Goal: Information Seeking & Learning: Learn about a topic

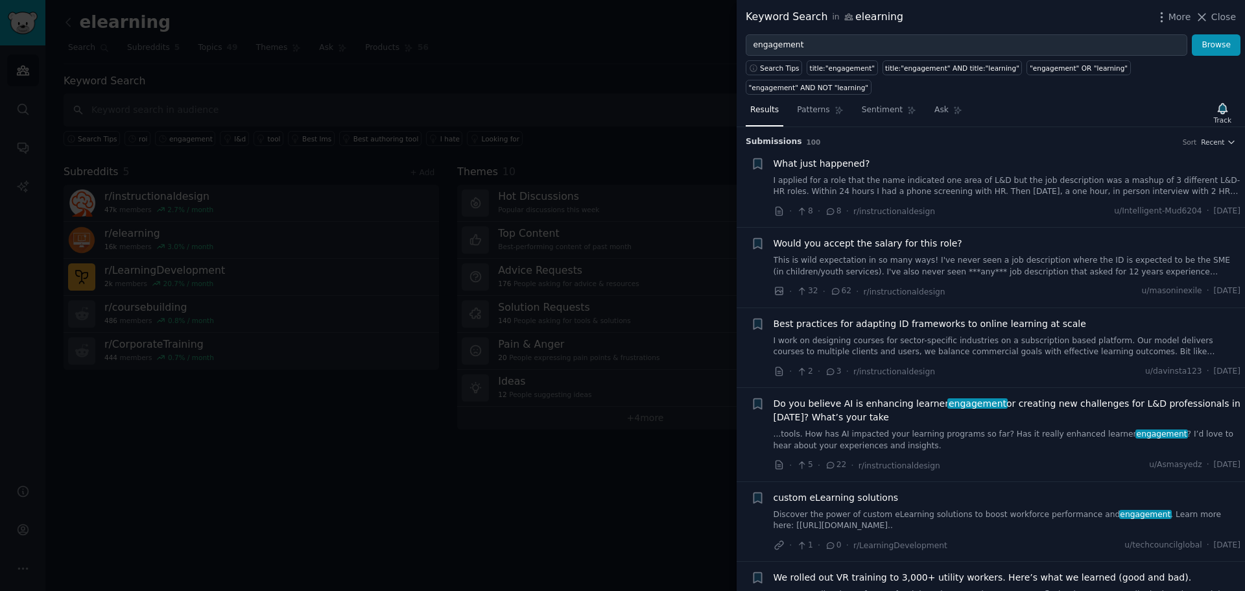
click at [387, 88] on div at bounding box center [622, 295] width 1245 height 591
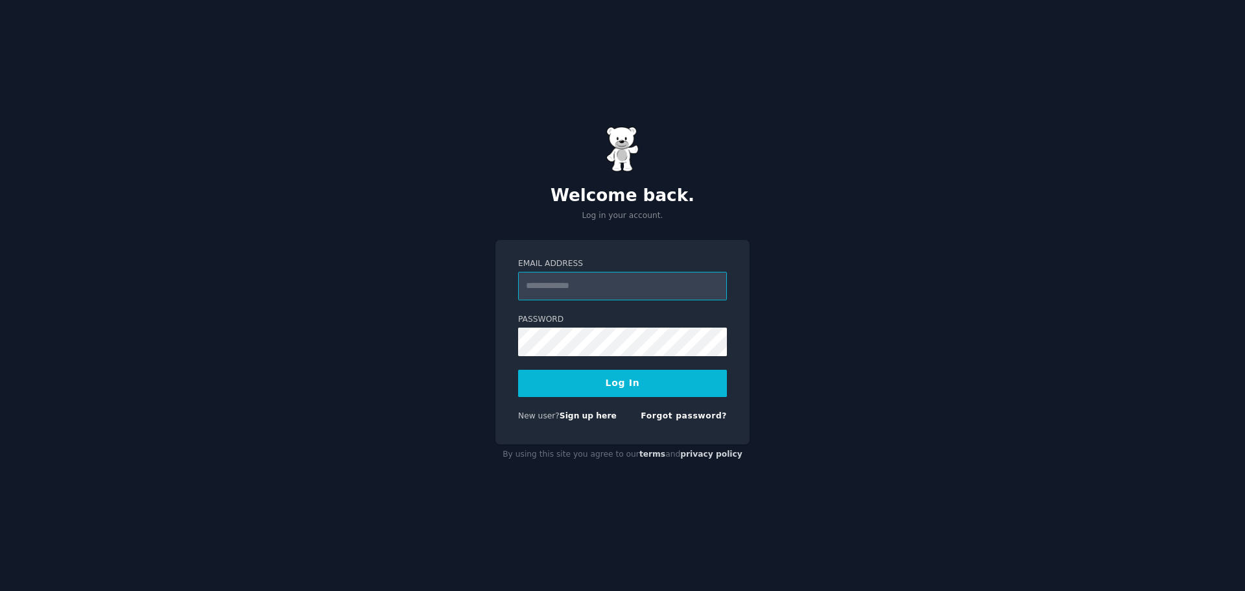
click at [606, 293] on input "Email Address" at bounding box center [622, 286] width 209 height 29
click at [602, 287] on input "Email Address" at bounding box center [622, 286] width 209 height 29
type input "**********"
click at [627, 385] on button "Log In" at bounding box center [622, 383] width 209 height 27
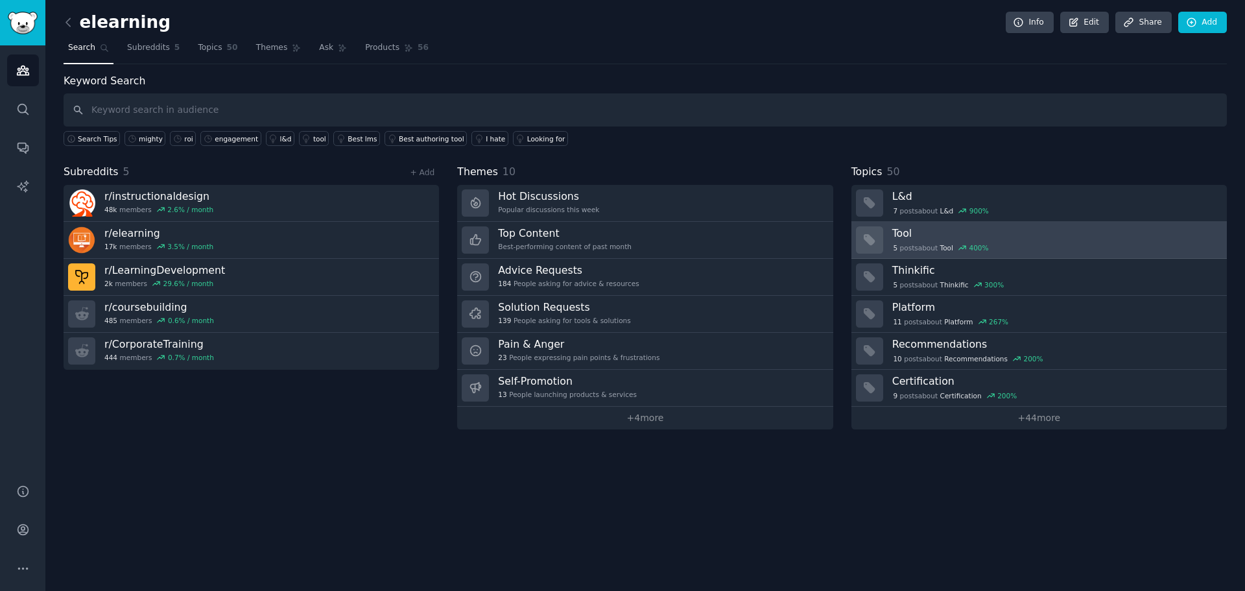
click at [1050, 245] on div "5 post s about Tool 400 %" at bounding box center [1055, 248] width 326 height 12
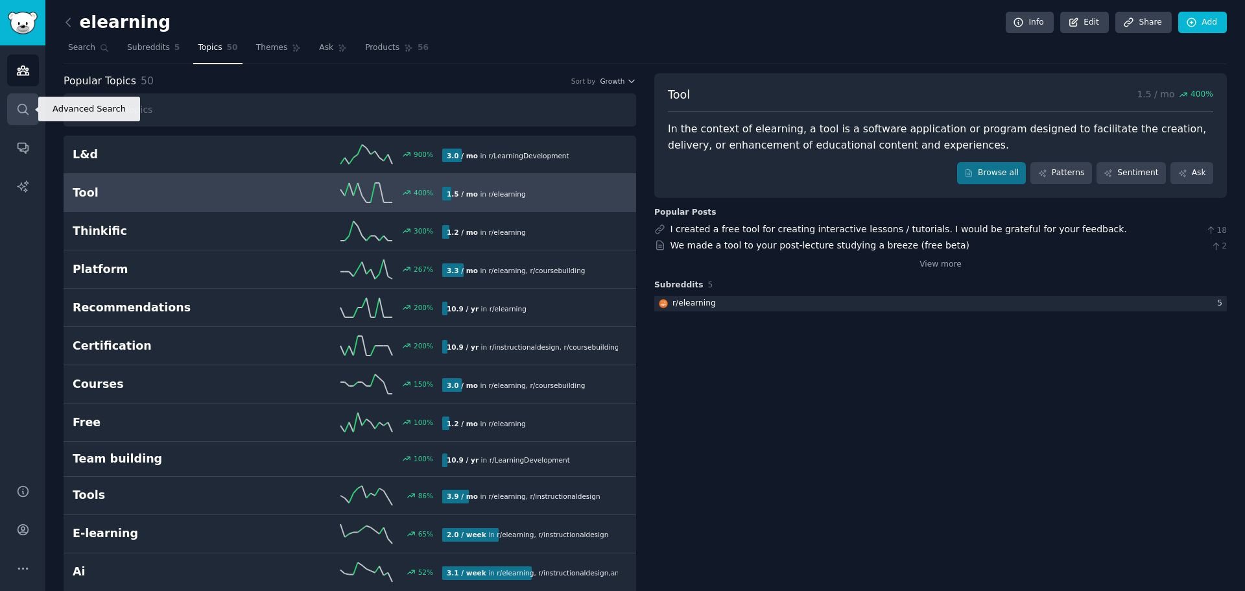
click at [18, 101] on link "Search" at bounding box center [23, 109] width 32 height 32
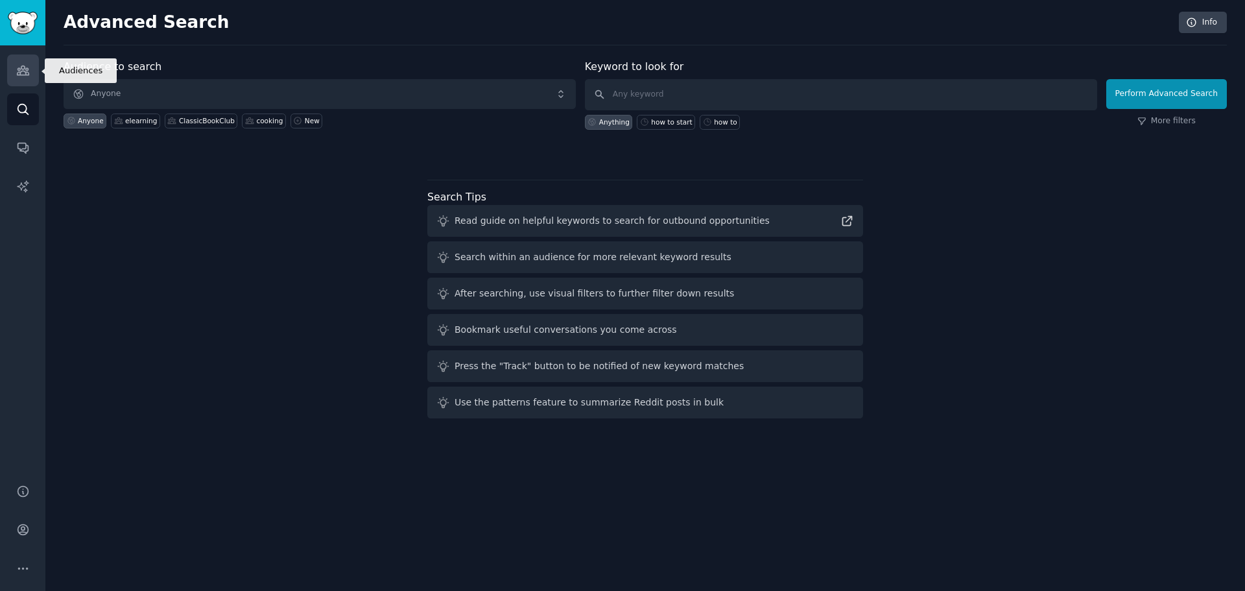
click at [20, 82] on link "Audiences" at bounding box center [23, 70] width 32 height 32
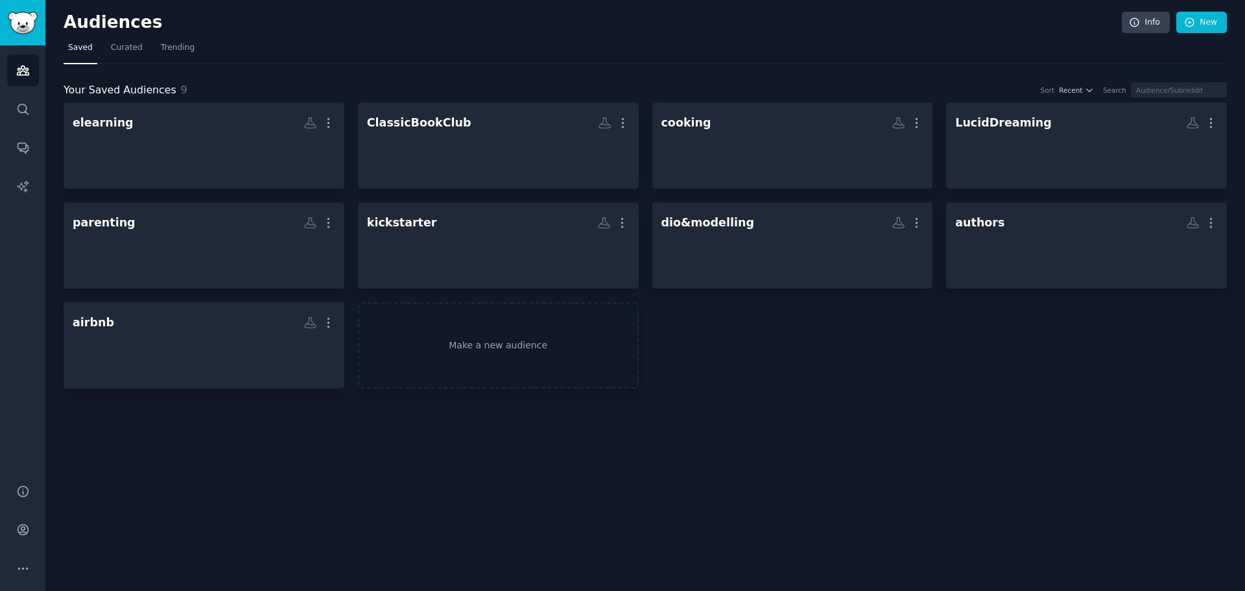
click at [143, 47] on nav "Saved Curated Trending" at bounding box center [645, 51] width 1163 height 27
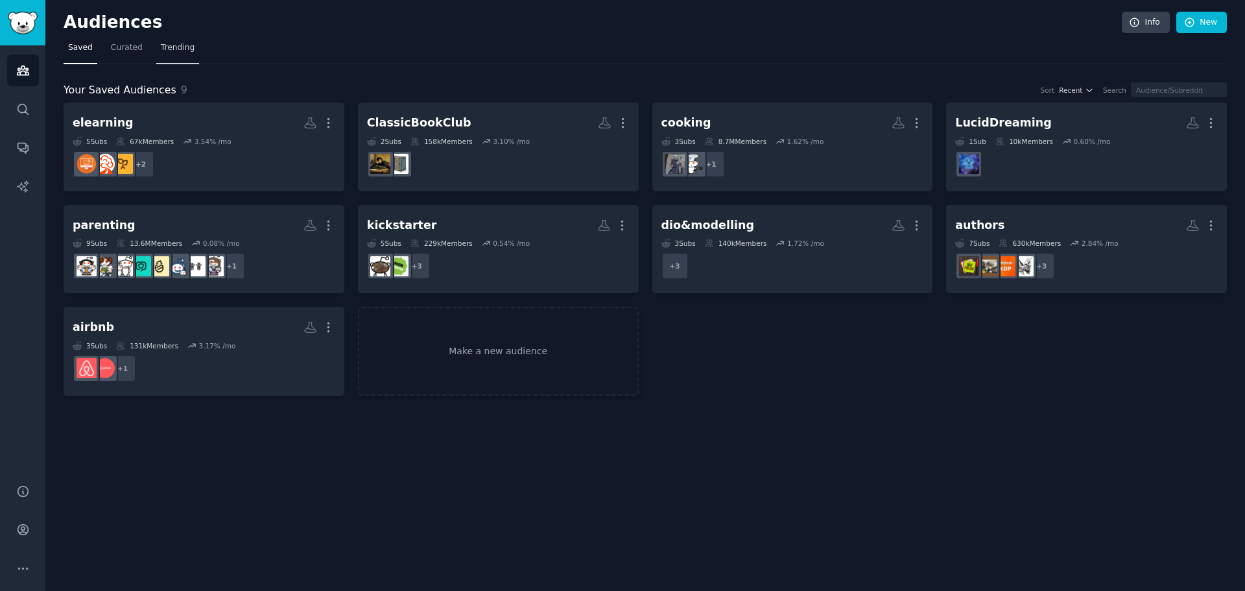
click at [161, 46] on span "Trending" at bounding box center [178, 48] width 34 height 12
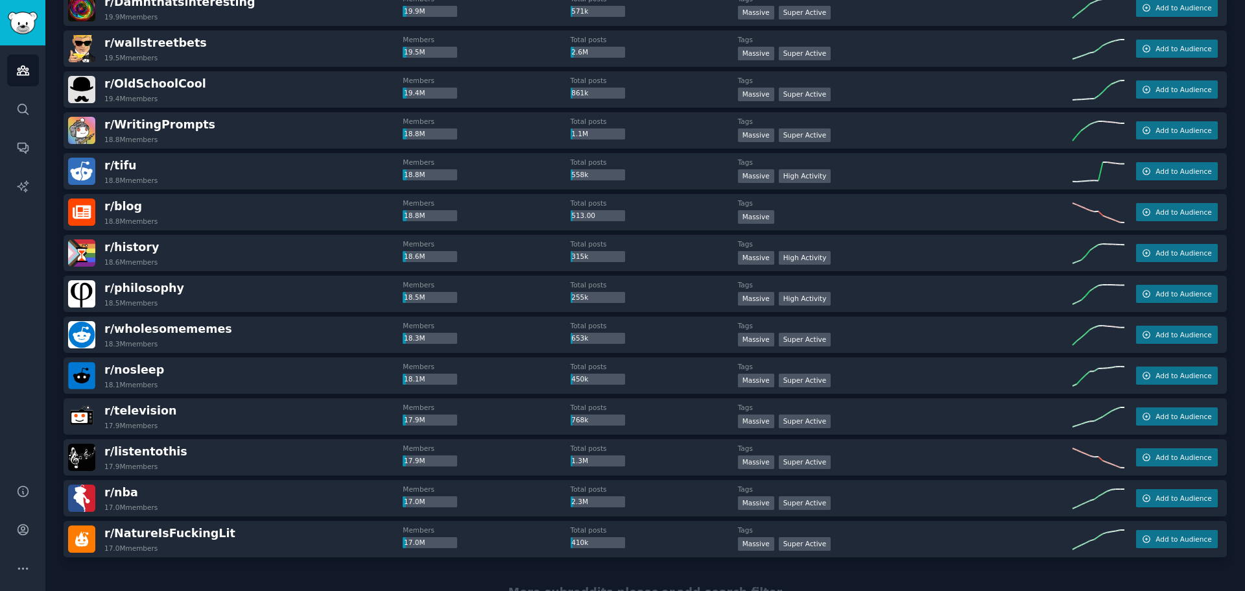
scroll to position [1676, 0]
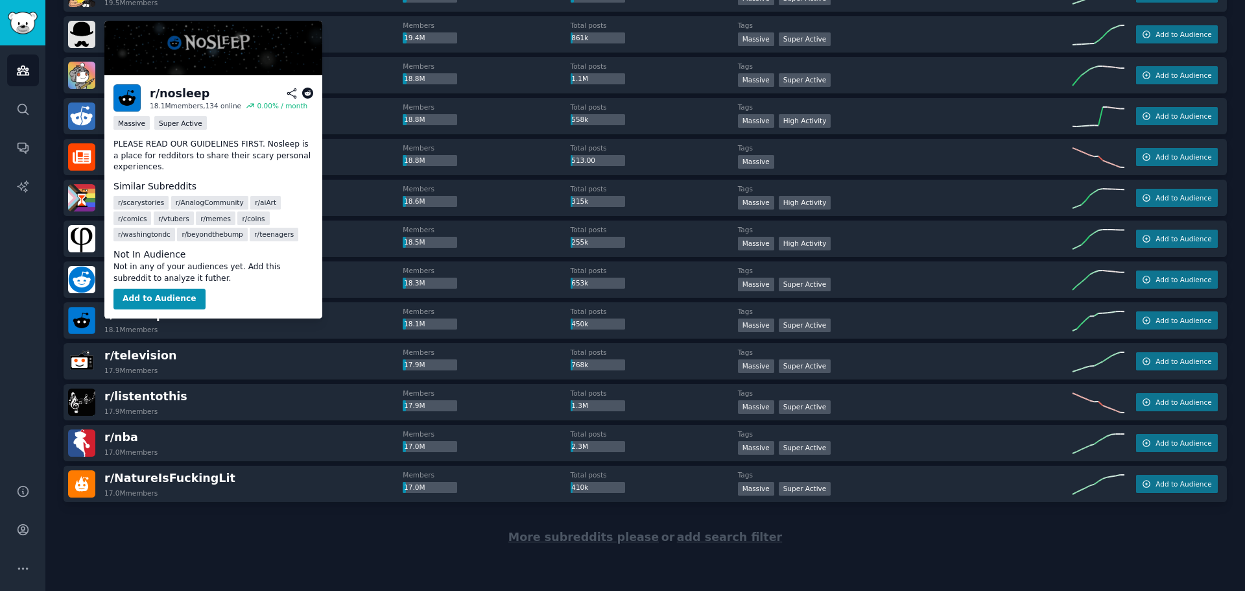
drag, startPoint x: 143, startPoint y: 315, endPoint x: 169, endPoint y: 327, distance: 29.0
click at [169, 327] on div "r/ nosleep 18.1M members" at bounding box center [235, 320] width 335 height 27
drag, startPoint x: 171, startPoint y: 313, endPoint x: 105, endPoint y: 316, distance: 66.2
click at [105, 316] on div "r/ nosleep 18.1M members" at bounding box center [235, 320] width 335 height 27
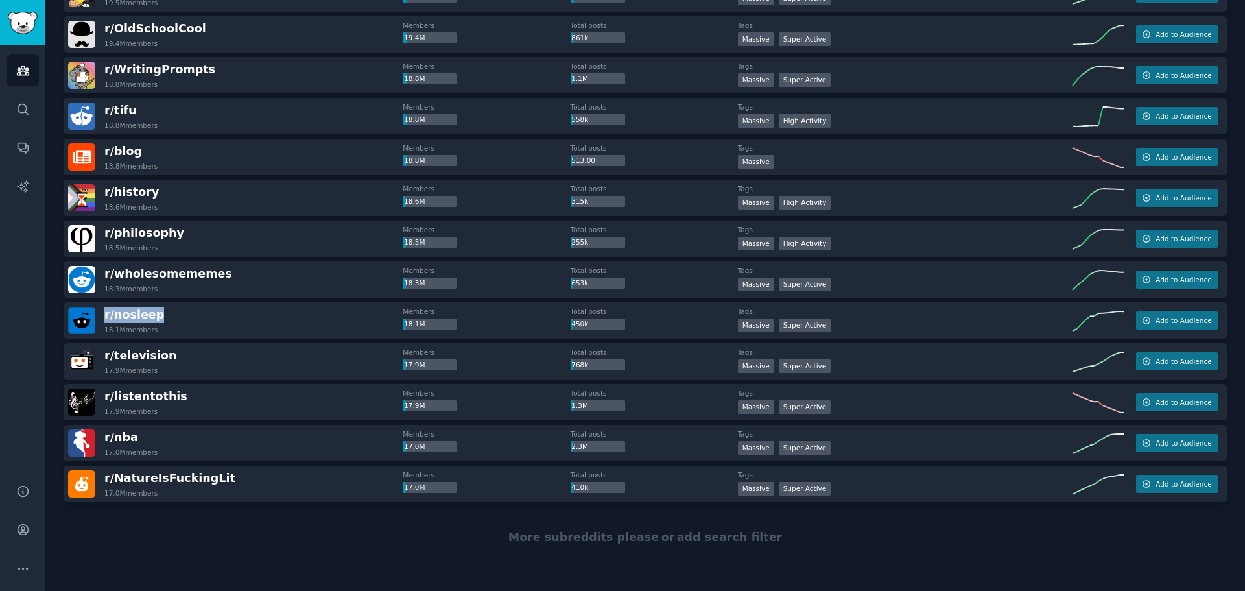
copy span "r/ nosleep"
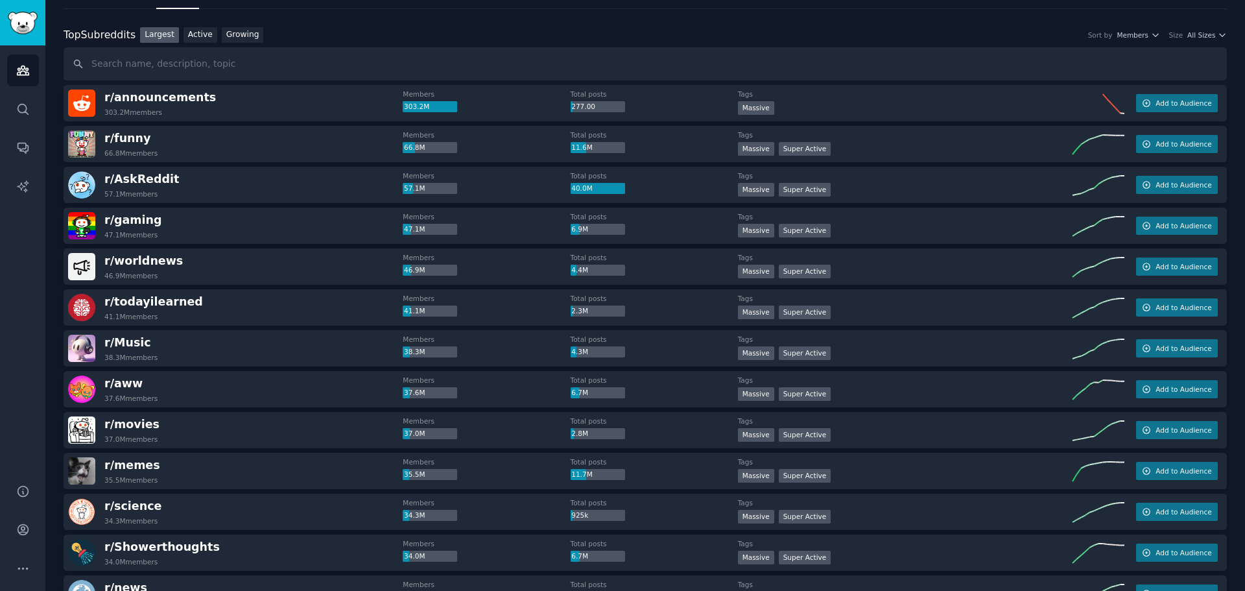
scroll to position [0, 0]
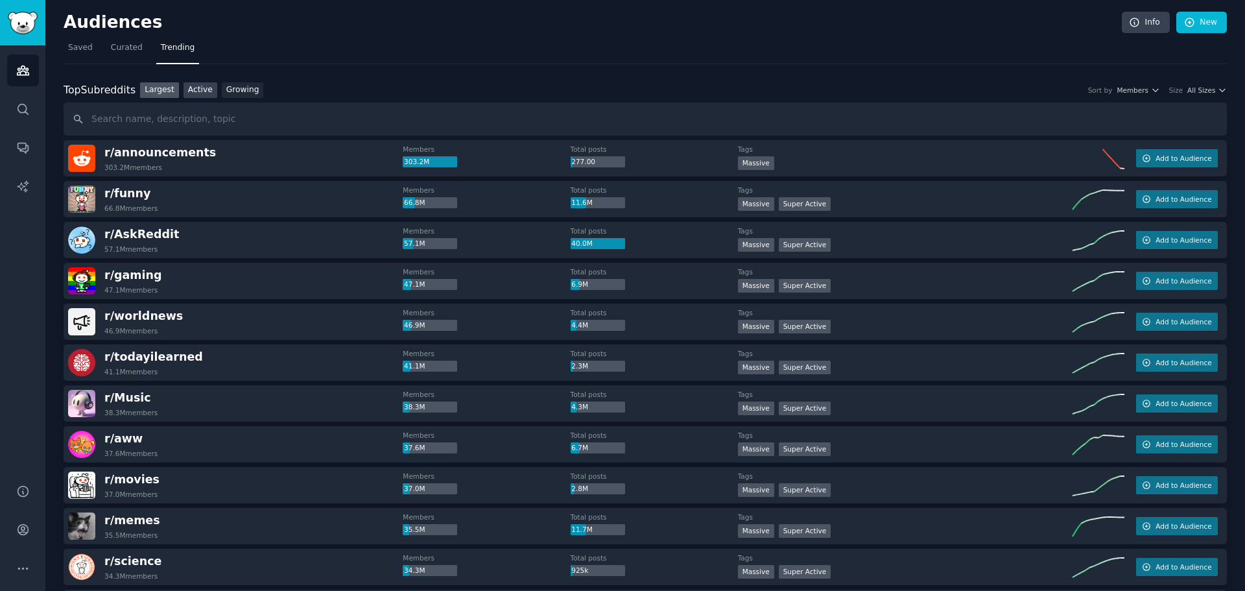
click at [202, 95] on link "Active" at bounding box center [201, 90] width 34 height 16
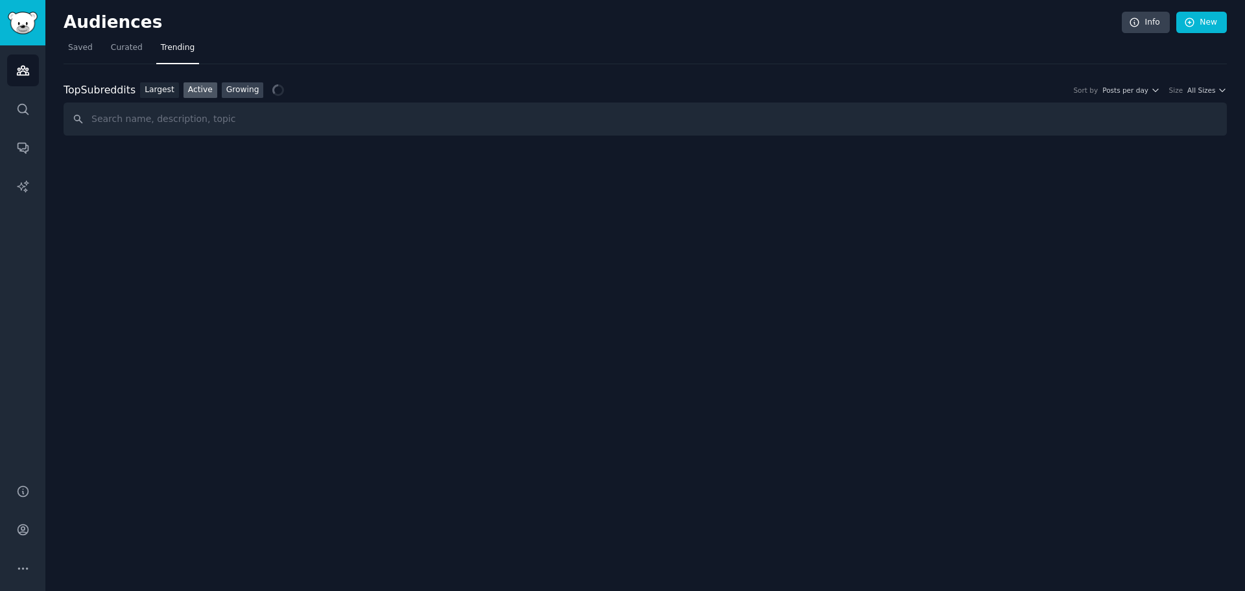
click at [229, 89] on link "Growing" at bounding box center [243, 90] width 42 height 16
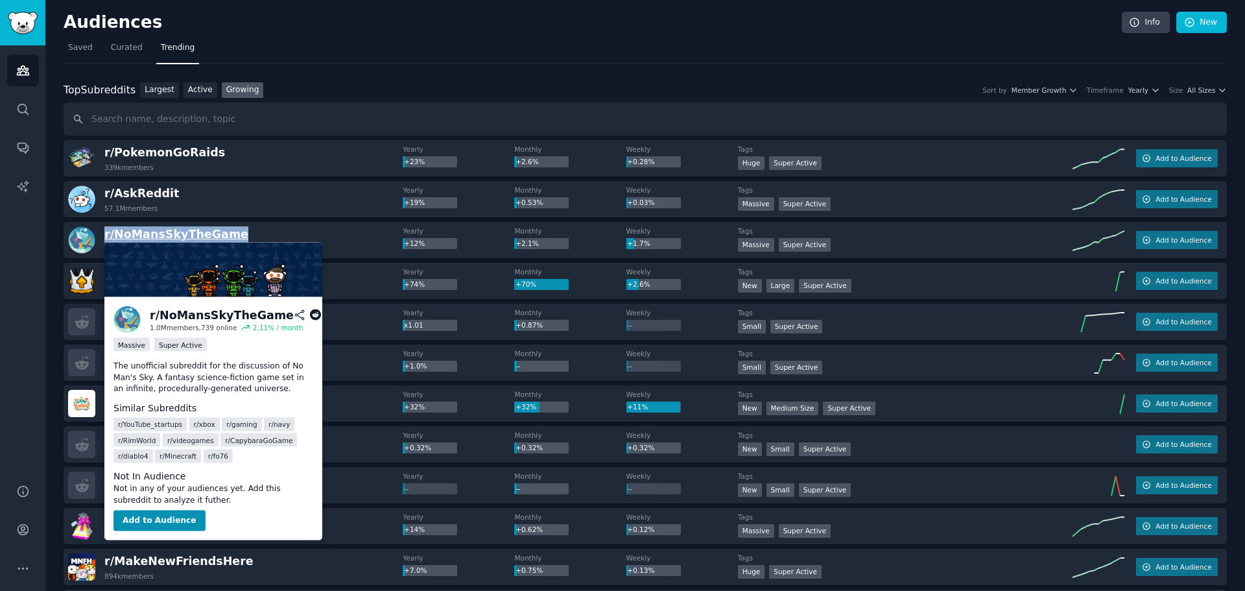
drag, startPoint x: 232, startPoint y: 234, endPoint x: 106, endPoint y: 236, distance: 125.8
click at [106, 236] on div "r/ NoMansSkyTheGame 1.0M members" at bounding box center [235, 239] width 335 height 27
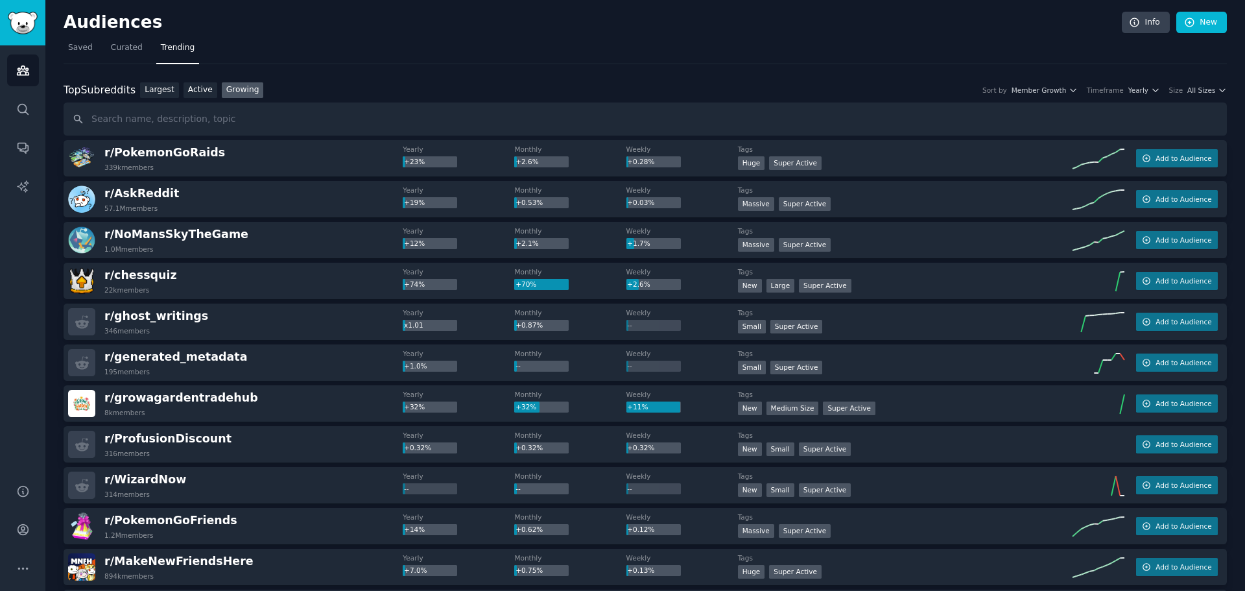
click at [285, 320] on div "r/ ghost_writings 346 members" at bounding box center [235, 321] width 335 height 27
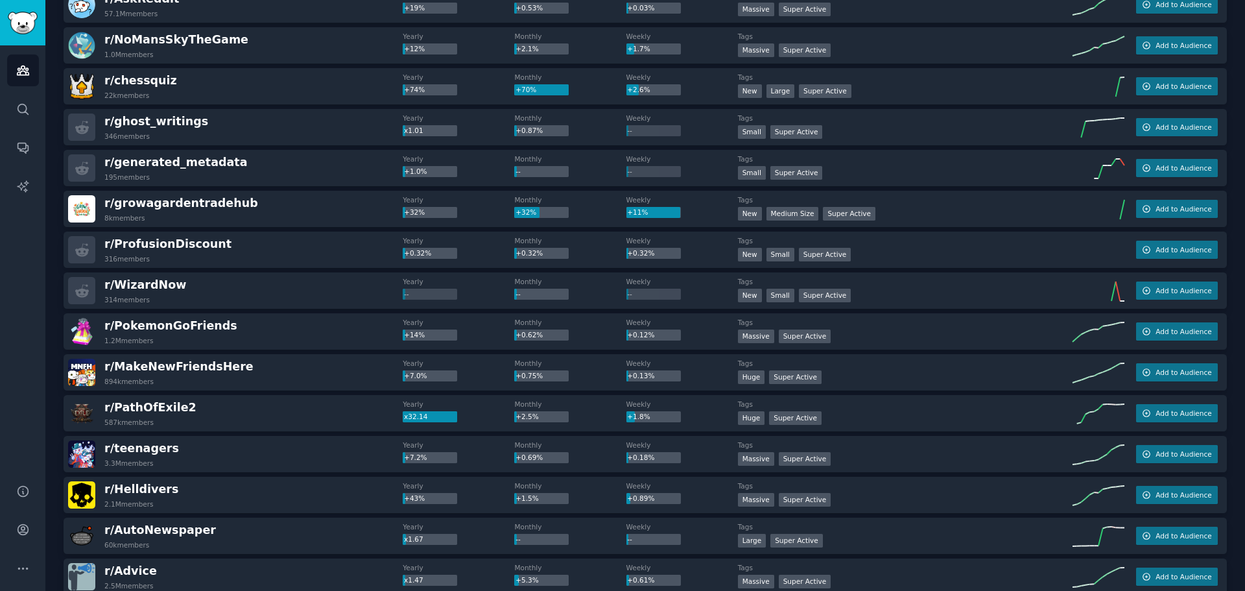
scroll to position [259, 0]
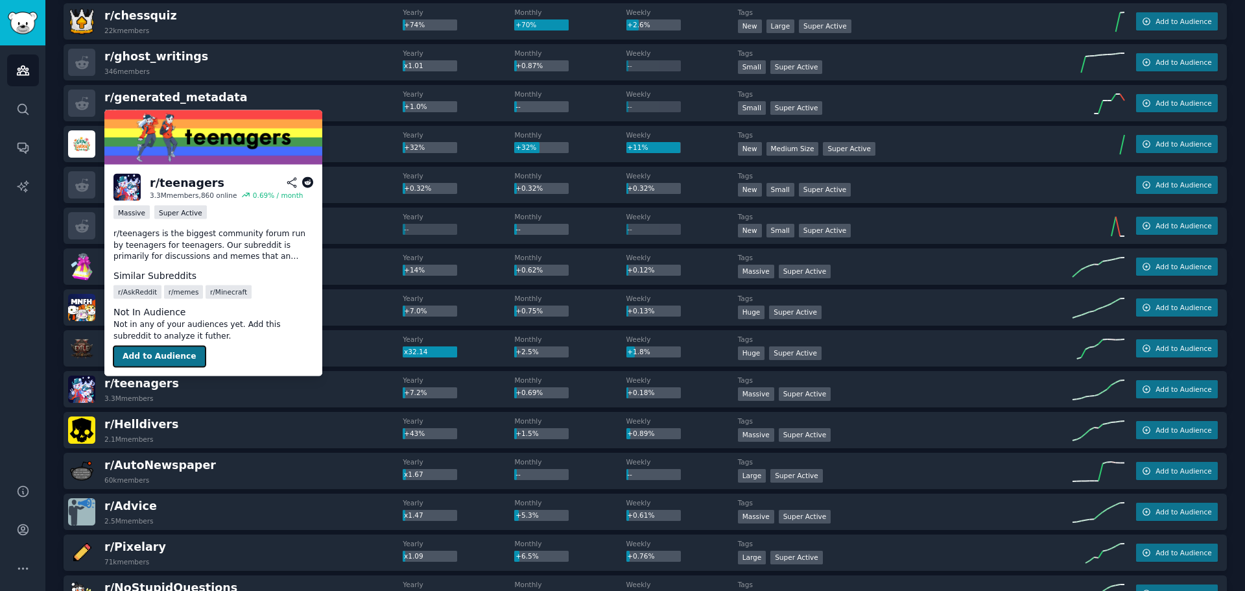
click at [140, 356] on button "Add to Audience" at bounding box center [159, 356] width 92 height 21
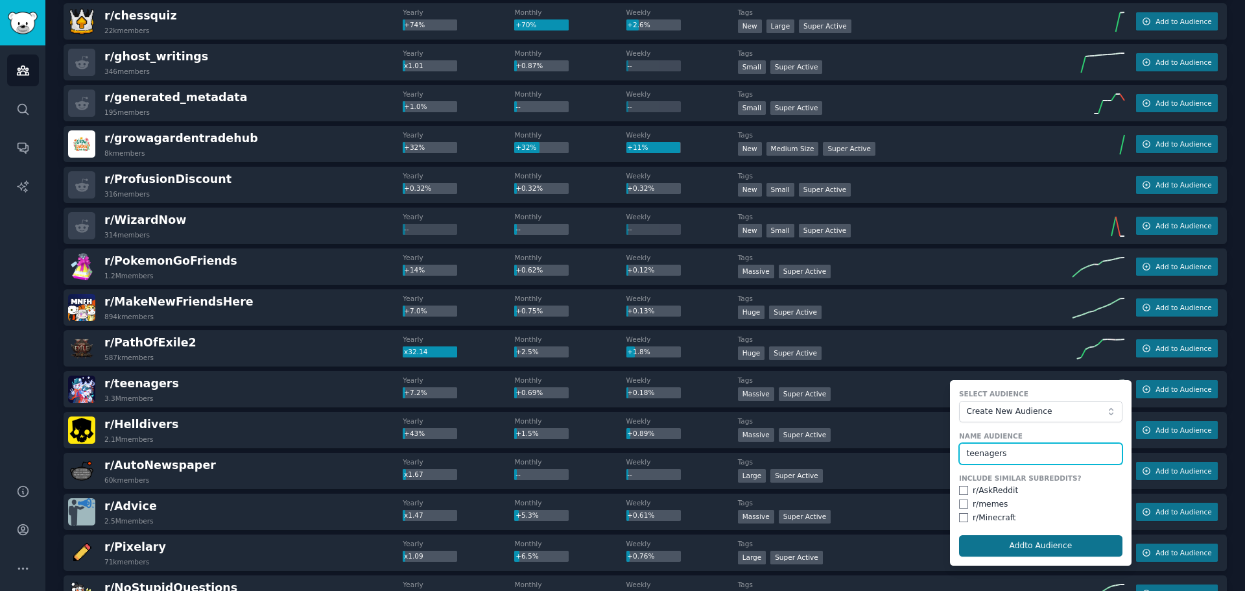
type input "teenagers"
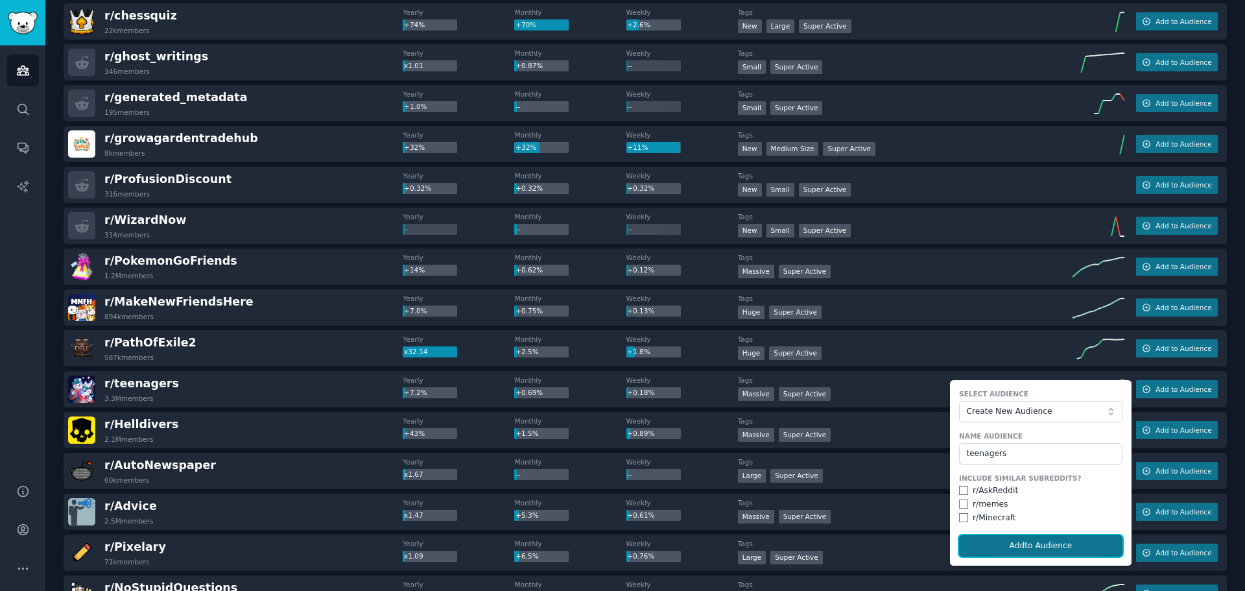
click at [1025, 550] on button "Add to Audience" at bounding box center [1040, 546] width 163 height 22
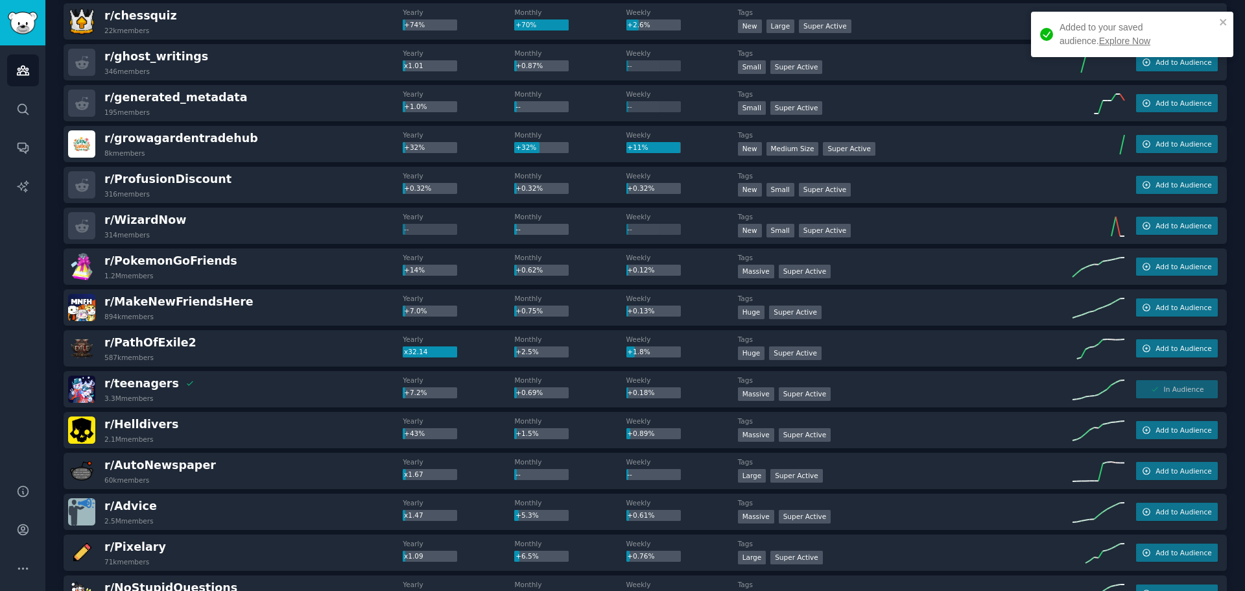
scroll to position [324, 0]
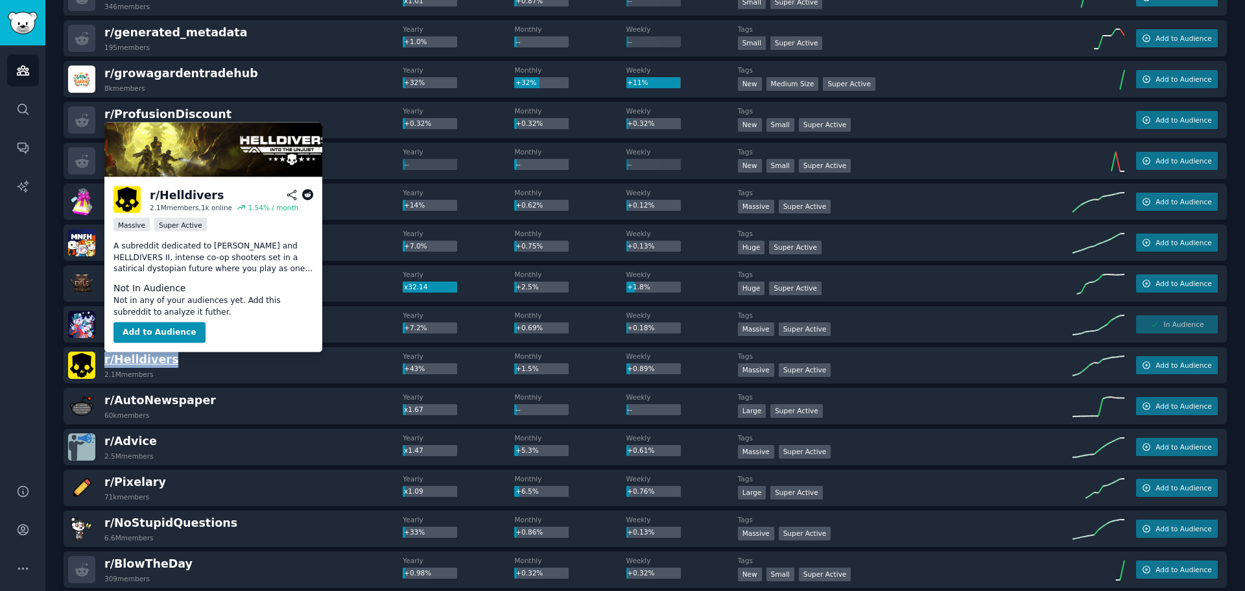
drag, startPoint x: 173, startPoint y: 360, endPoint x: 104, endPoint y: 357, distance: 68.8
click at [104, 357] on div "r/ Helldivers 2.1M members" at bounding box center [235, 364] width 335 height 27
copy span "r/ Helldivers"
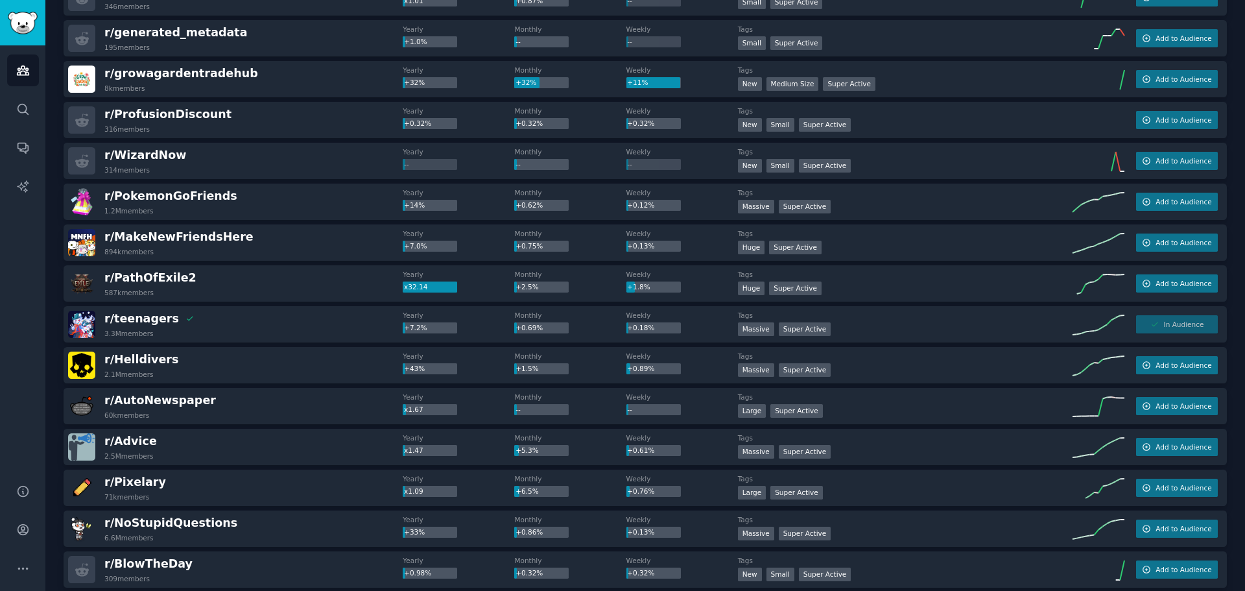
click at [248, 394] on div "r/ AutoNewspaper 60k members" at bounding box center [235, 405] width 335 height 27
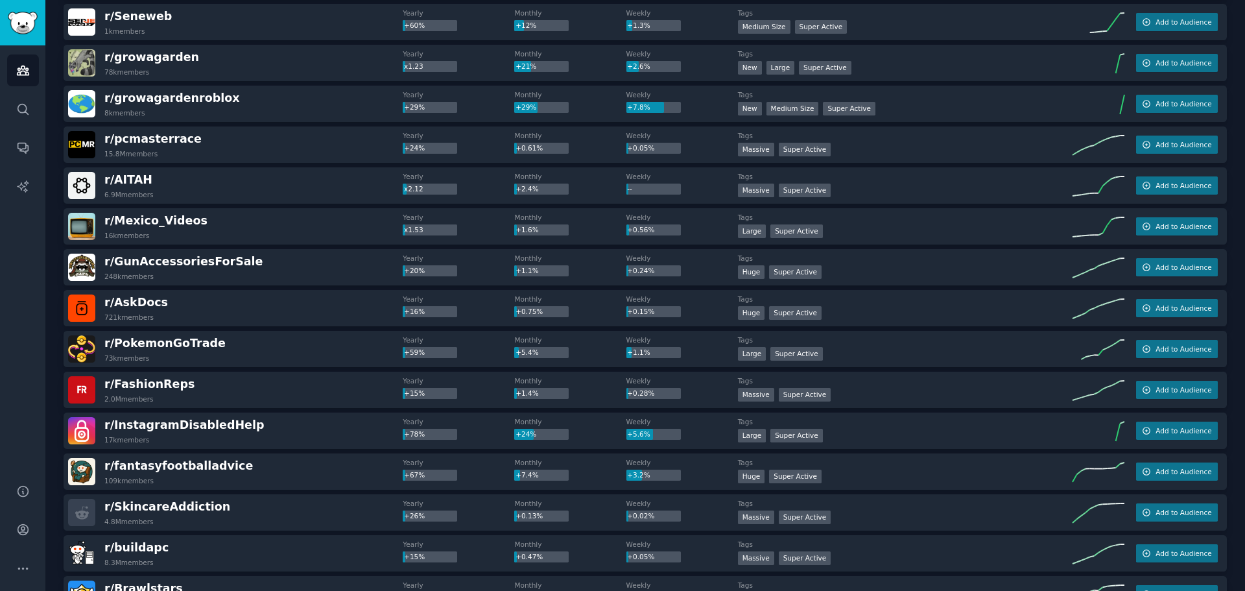
scroll to position [1427, 0]
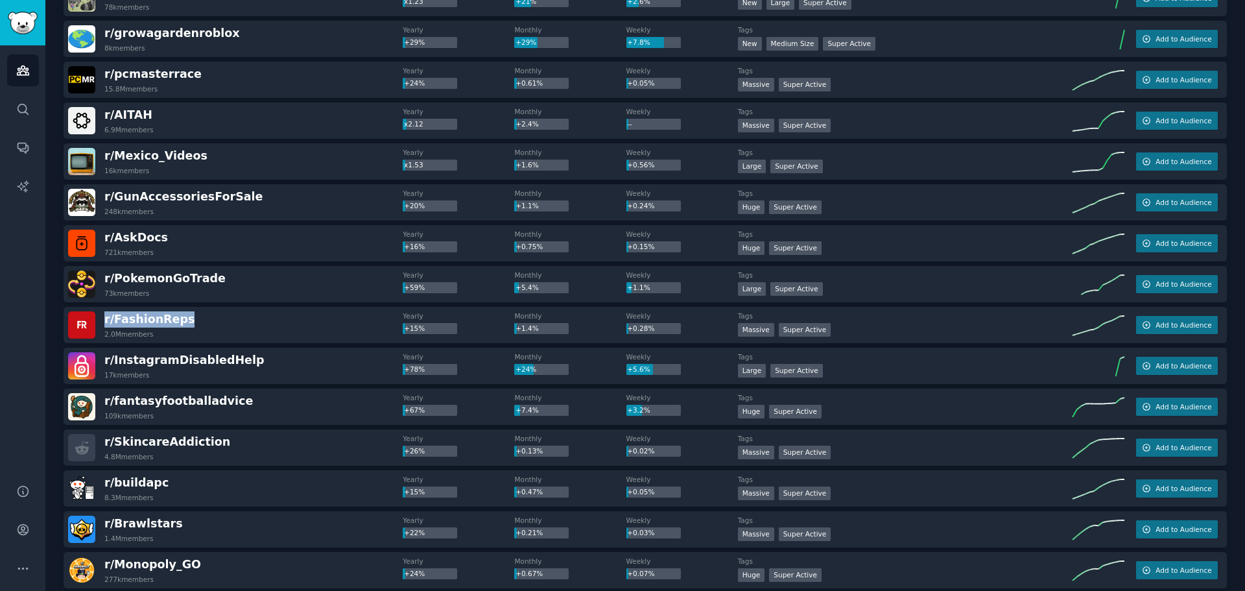
drag, startPoint x: 189, startPoint y: 321, endPoint x: 101, endPoint y: 318, distance: 88.2
click at [101, 318] on div "r/ FashionReps 2.0M members" at bounding box center [235, 324] width 335 height 27
copy span "r/ FashionReps"
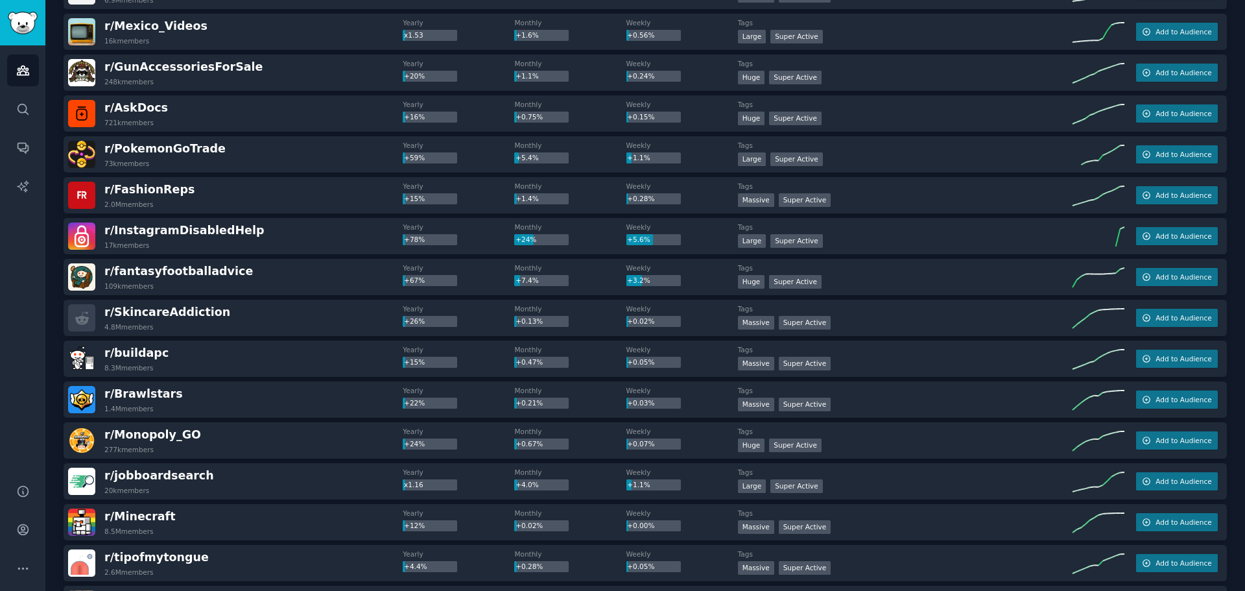
scroll to position [1621, 0]
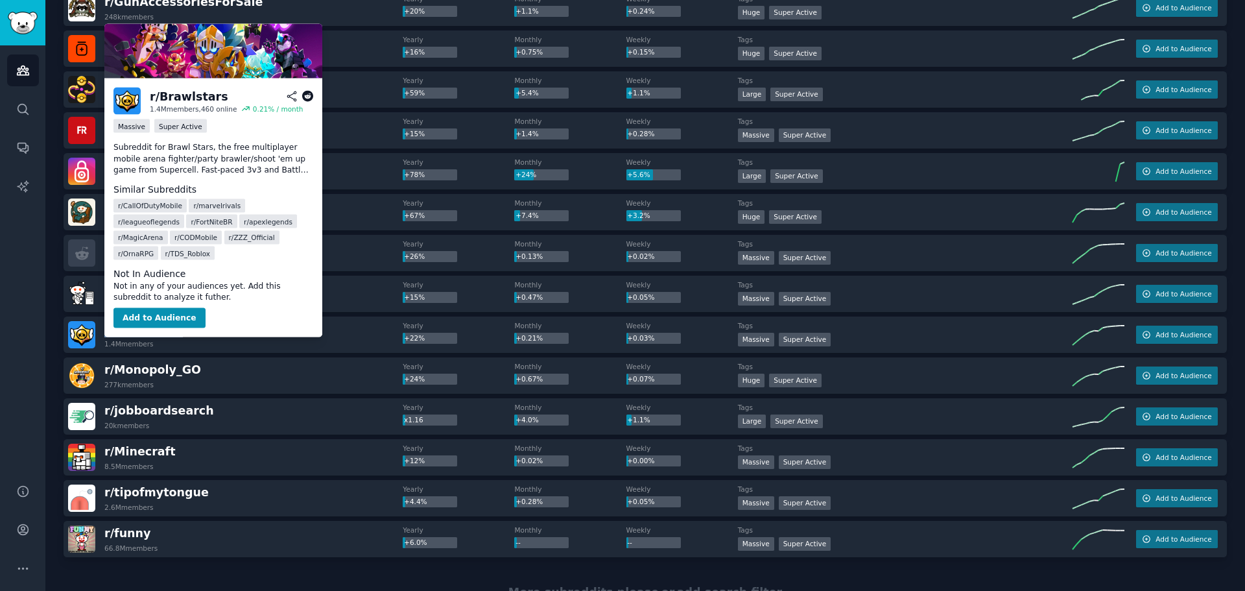
drag, startPoint x: 212, startPoint y: 336, endPoint x: 122, endPoint y: 331, distance: 90.3
click at [105, 331] on div "r/ Brawlstars 1.4M members" at bounding box center [235, 334] width 335 height 27
copy span "r/ Brawlstars"
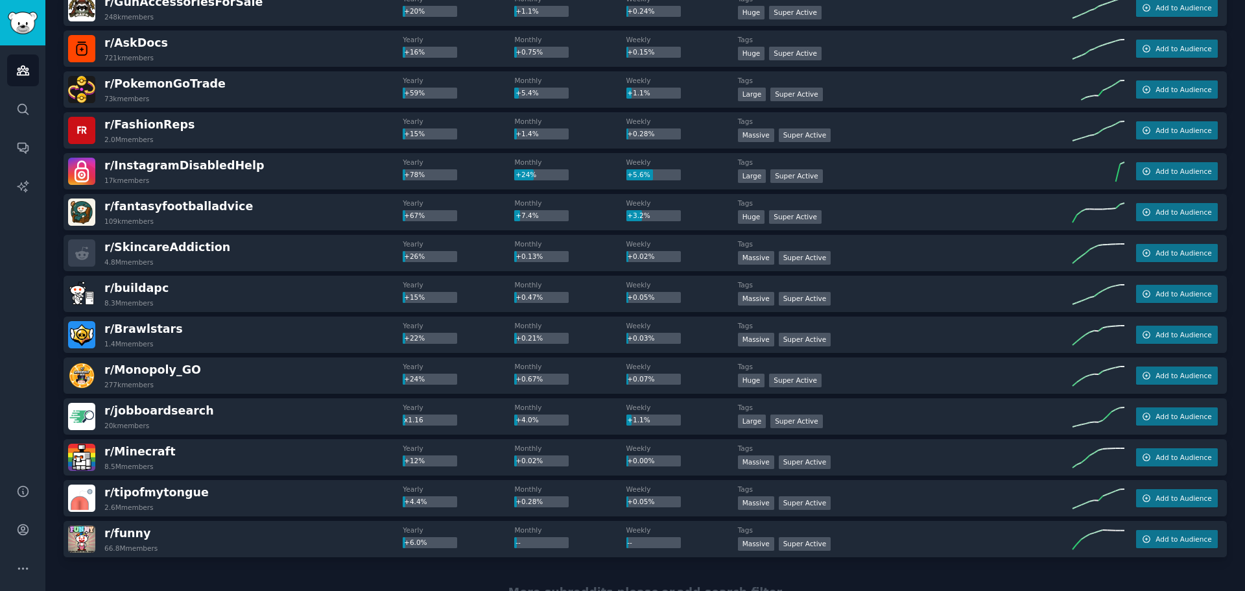
click at [185, 528] on div "r/ funny 66.8M members" at bounding box center [235, 538] width 335 height 27
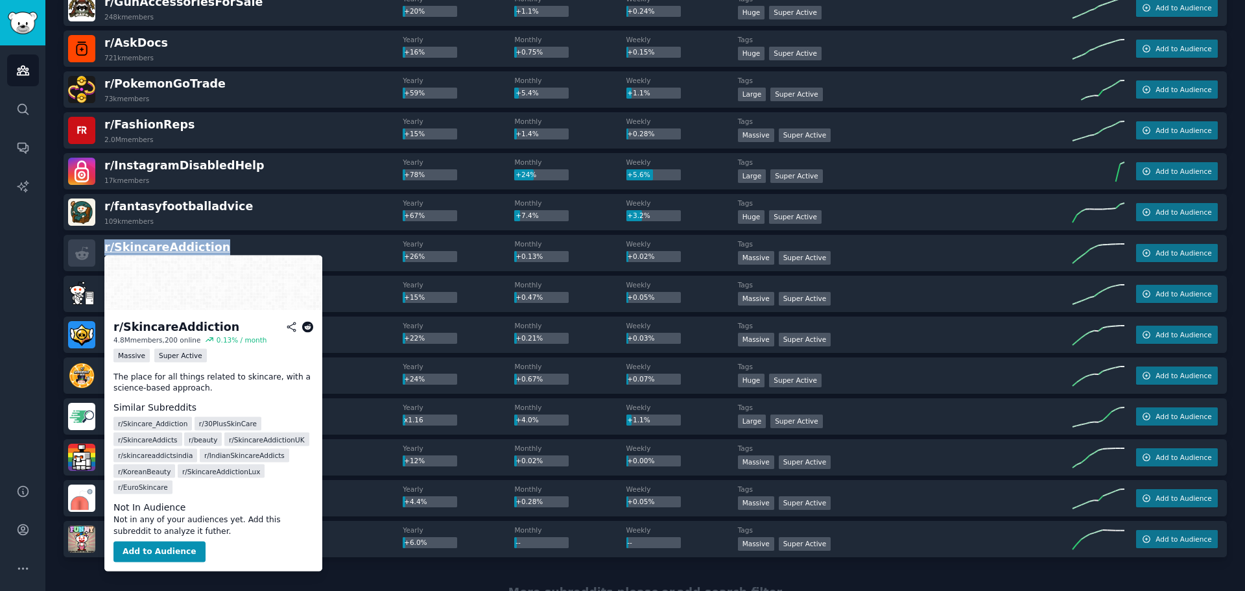
drag, startPoint x: 263, startPoint y: 249, endPoint x: 104, endPoint y: 248, distance: 158.2
click at [104, 248] on div "r/ SkincareAddiction 4.8M members" at bounding box center [235, 252] width 335 height 27
copy span "r/ SkincareAddiction"
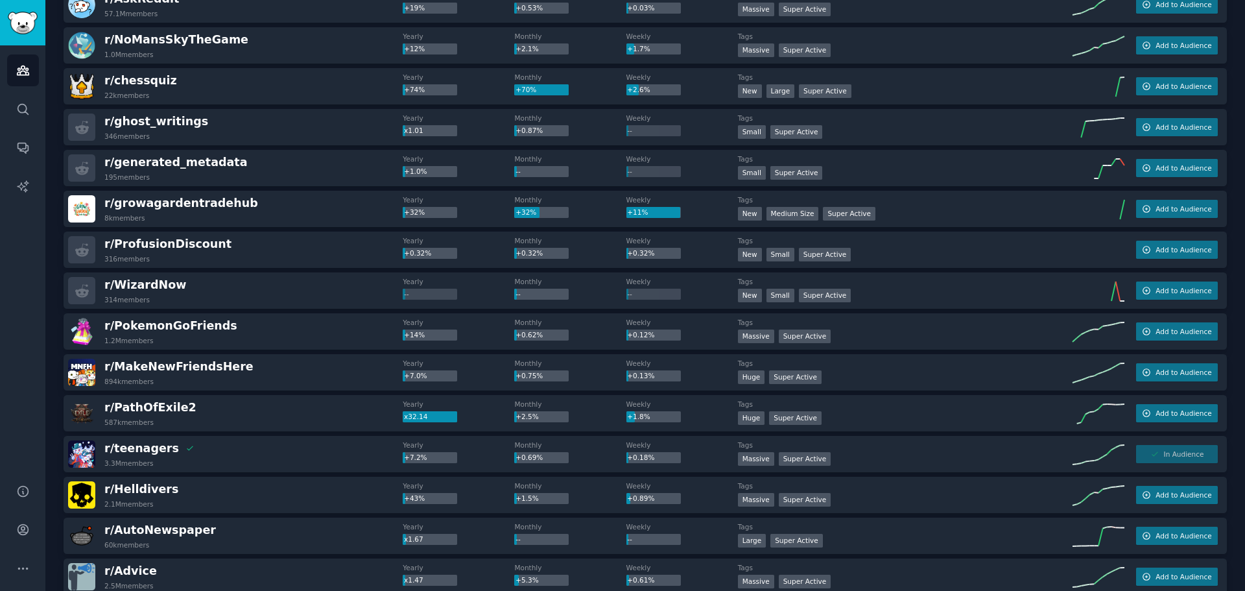
scroll to position [0, 0]
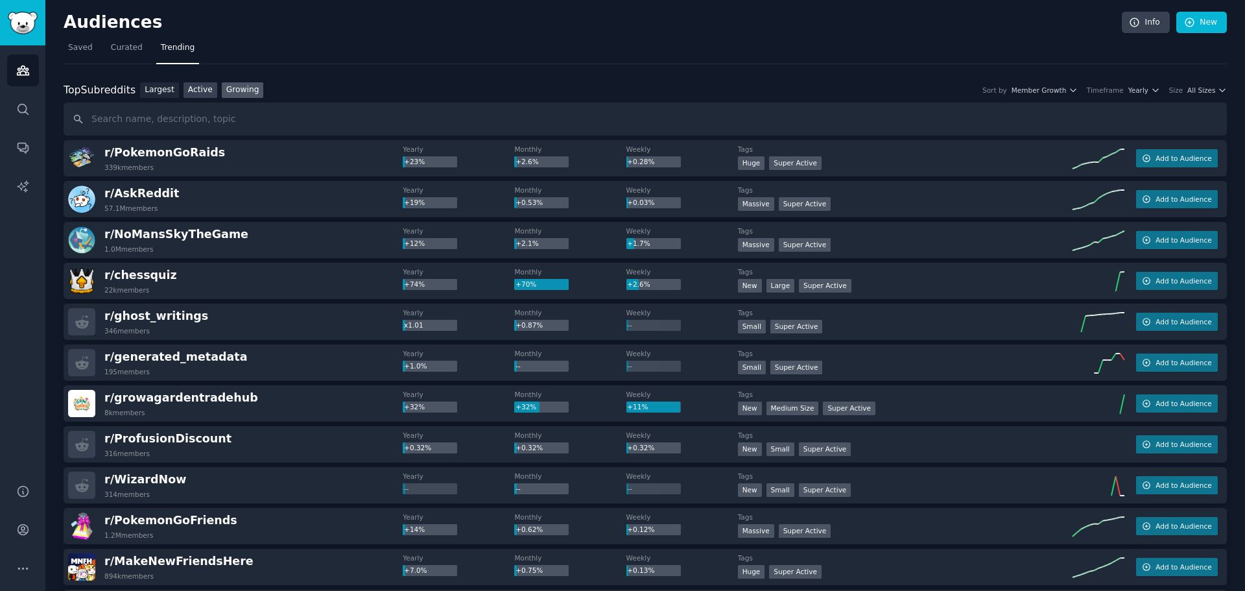
click at [198, 92] on link "Active" at bounding box center [201, 90] width 34 height 16
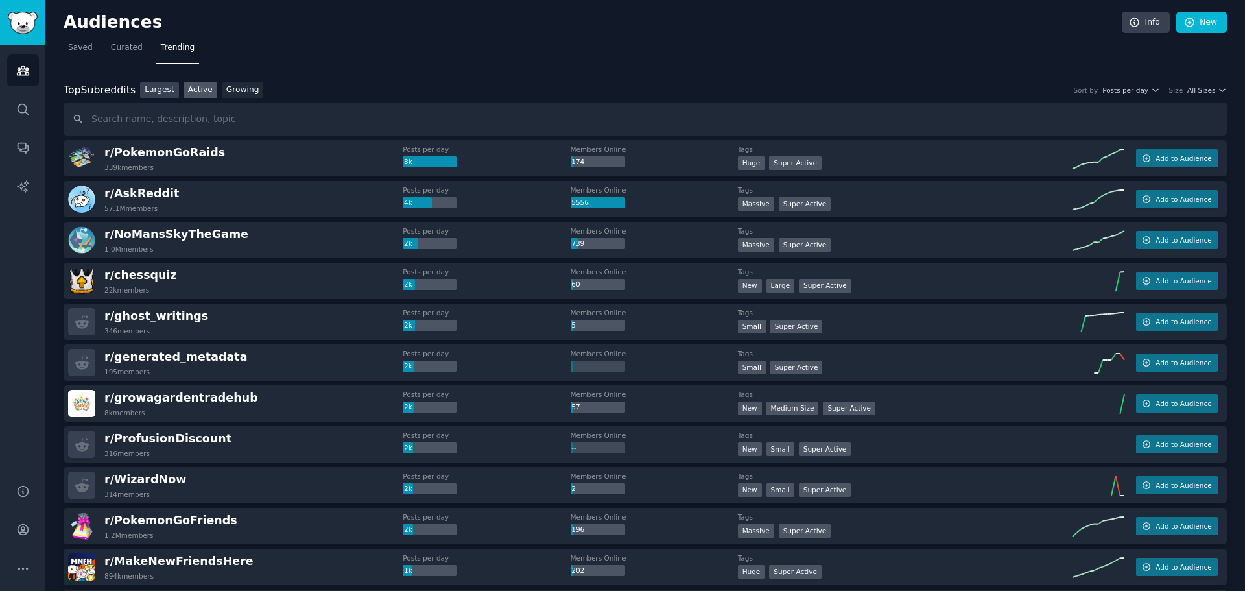
click at [152, 93] on link "Largest" at bounding box center [159, 90] width 39 height 16
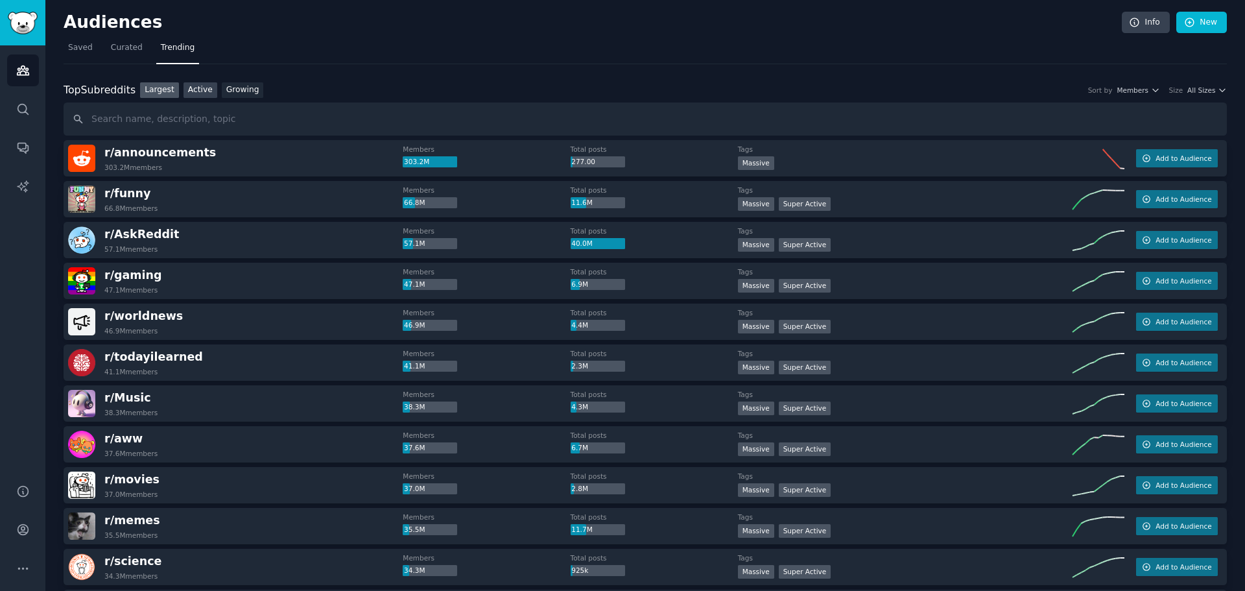
click at [201, 92] on link "Active" at bounding box center [201, 90] width 34 height 16
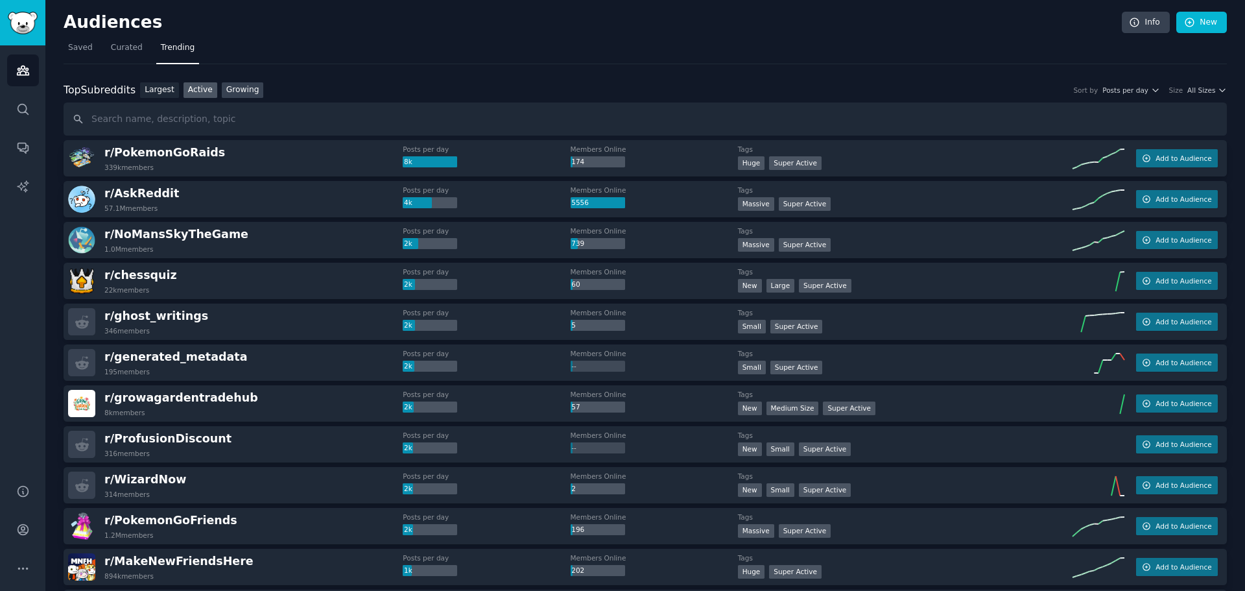
click at [232, 92] on link "Growing" at bounding box center [243, 90] width 42 height 16
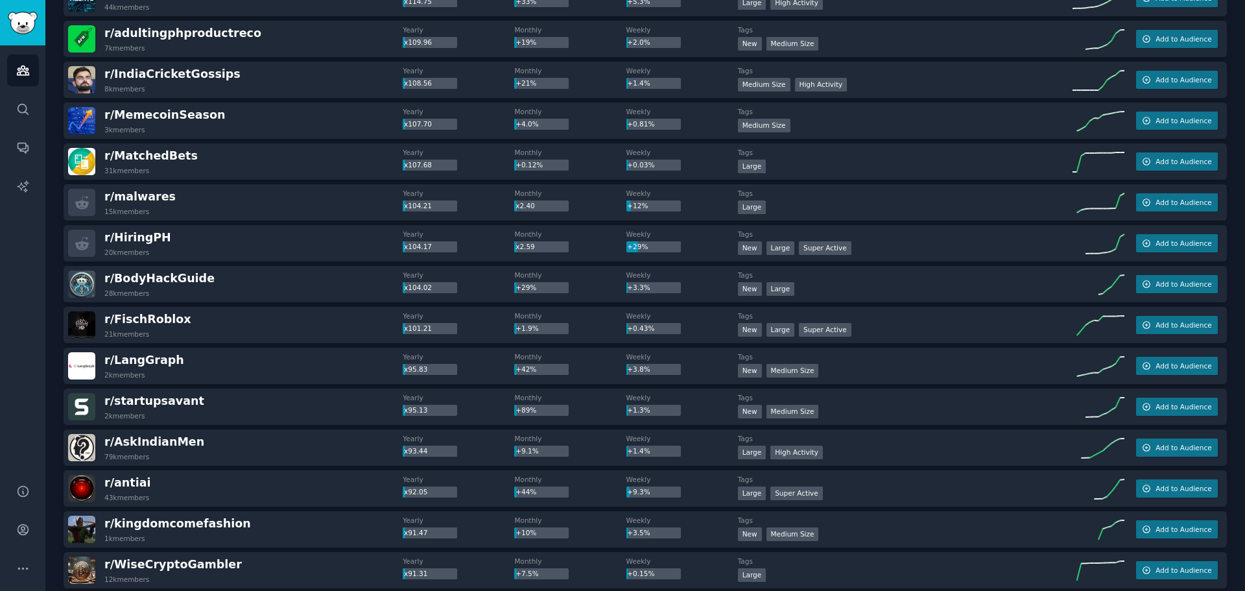
scroll to position [1676, 0]
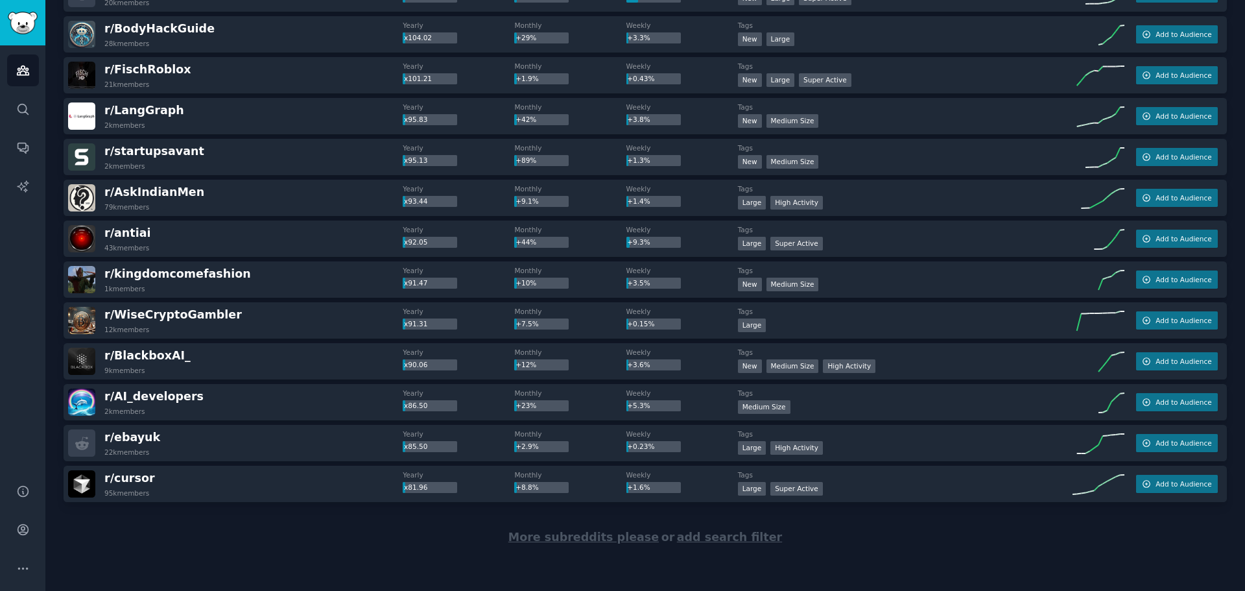
click at [600, 540] on span "More subreddits please" at bounding box center [583, 536] width 150 height 13
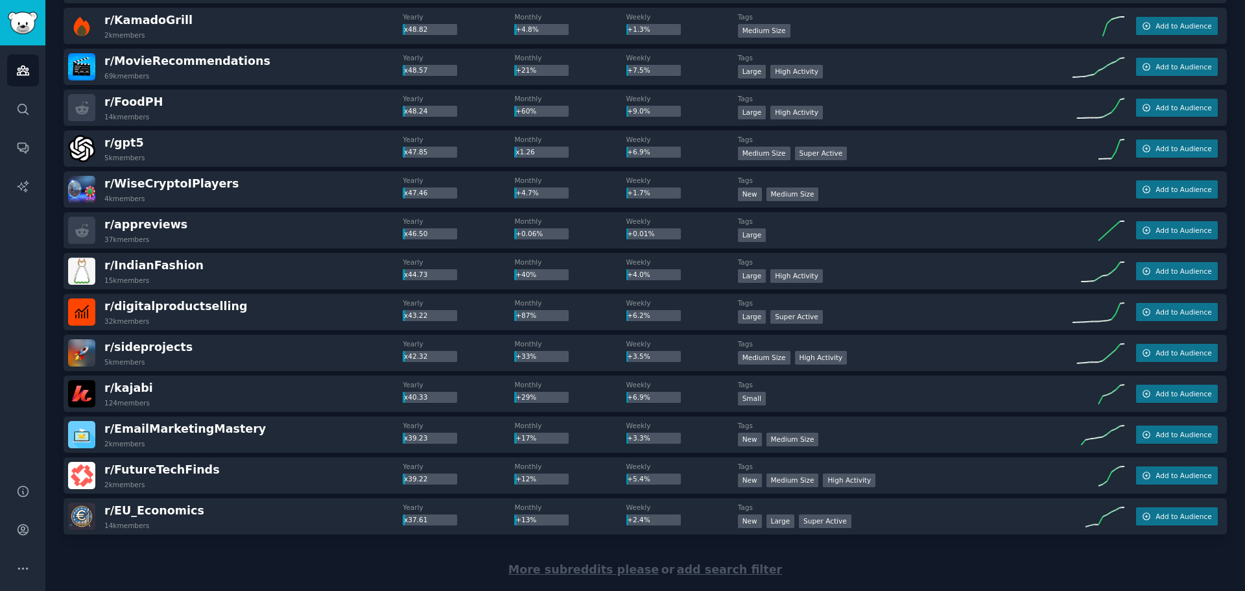
scroll to position [3719, 0]
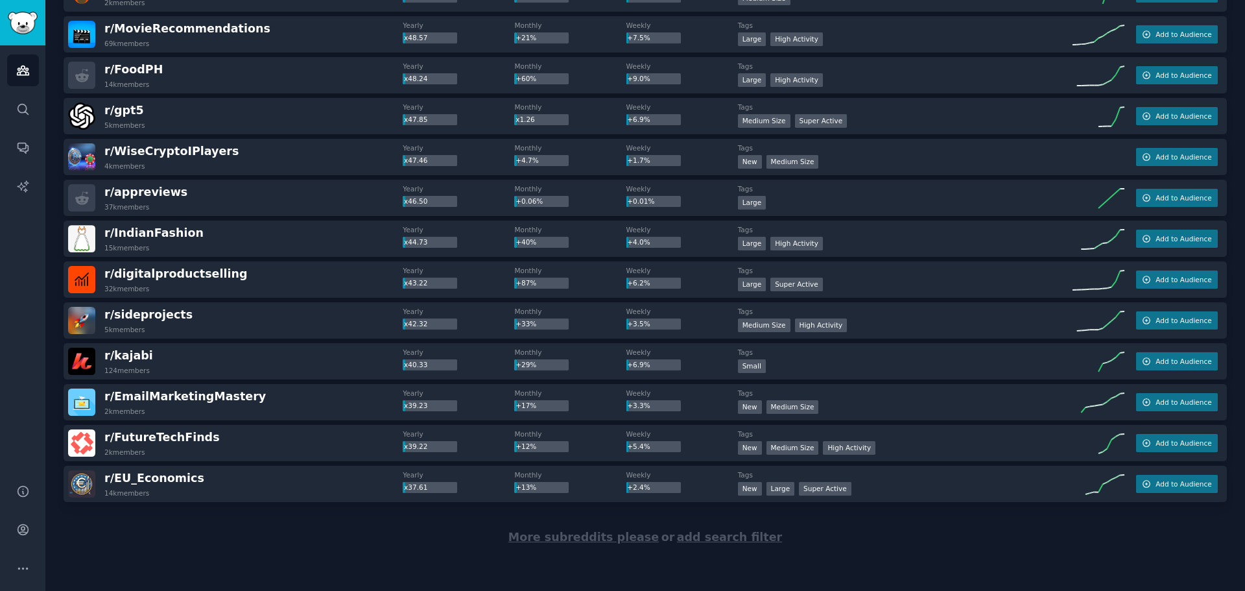
click at [586, 536] on span "More subreddits please" at bounding box center [583, 536] width 150 height 13
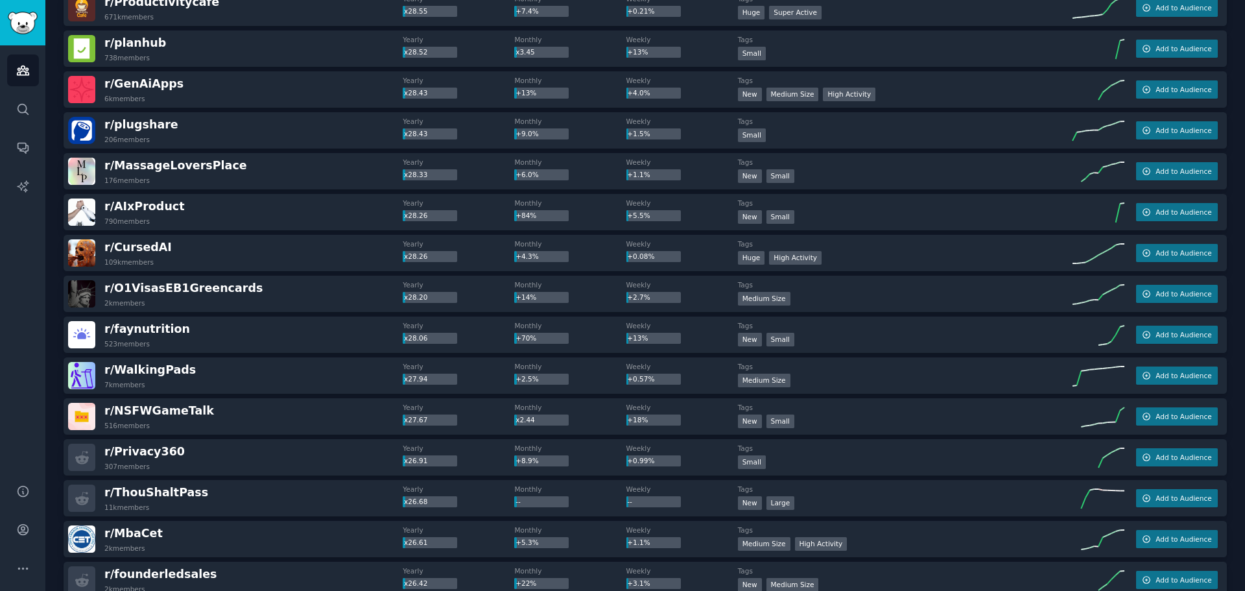
scroll to position [5761, 0]
